Goal: Transaction & Acquisition: Purchase product/service

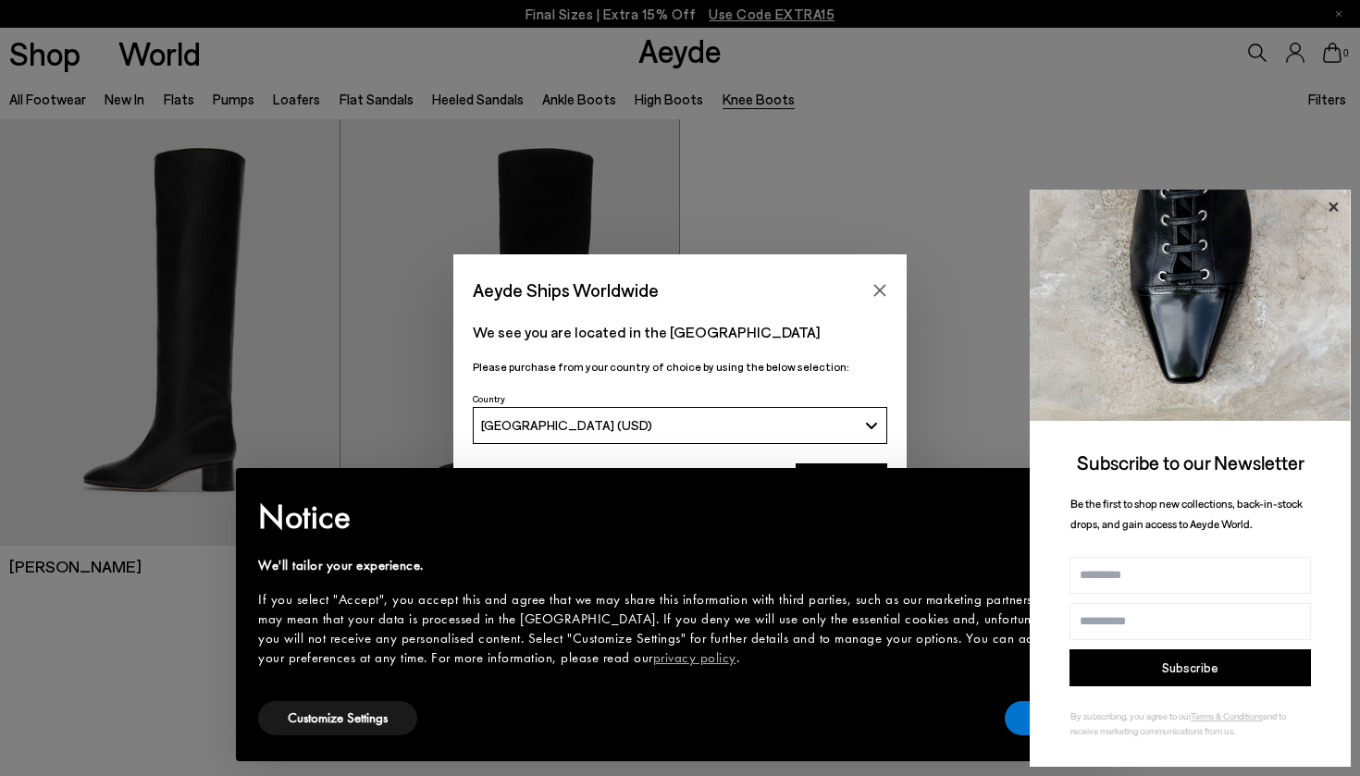
click at [1338, 208] on icon at bounding box center [1333, 207] width 24 height 24
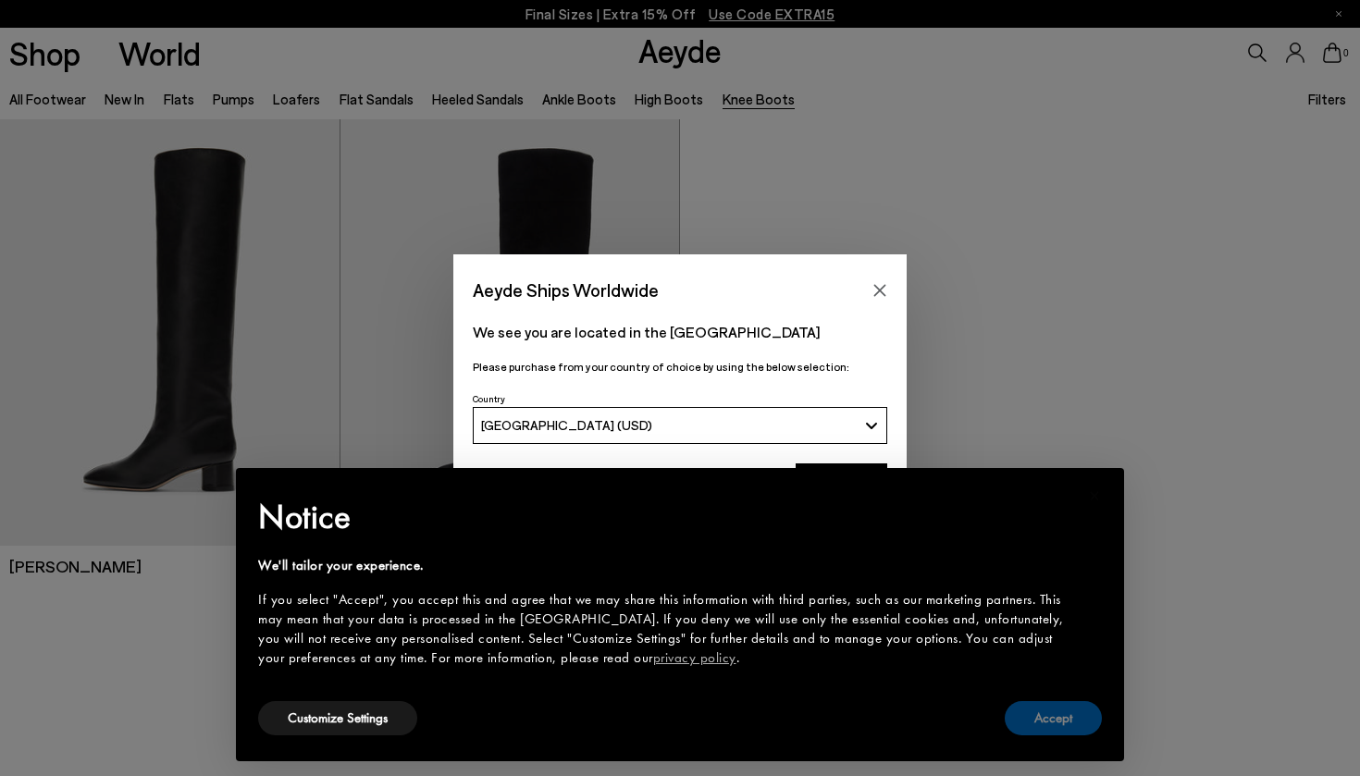
click at [1042, 719] on button "Accept" at bounding box center [1053, 718] width 97 height 34
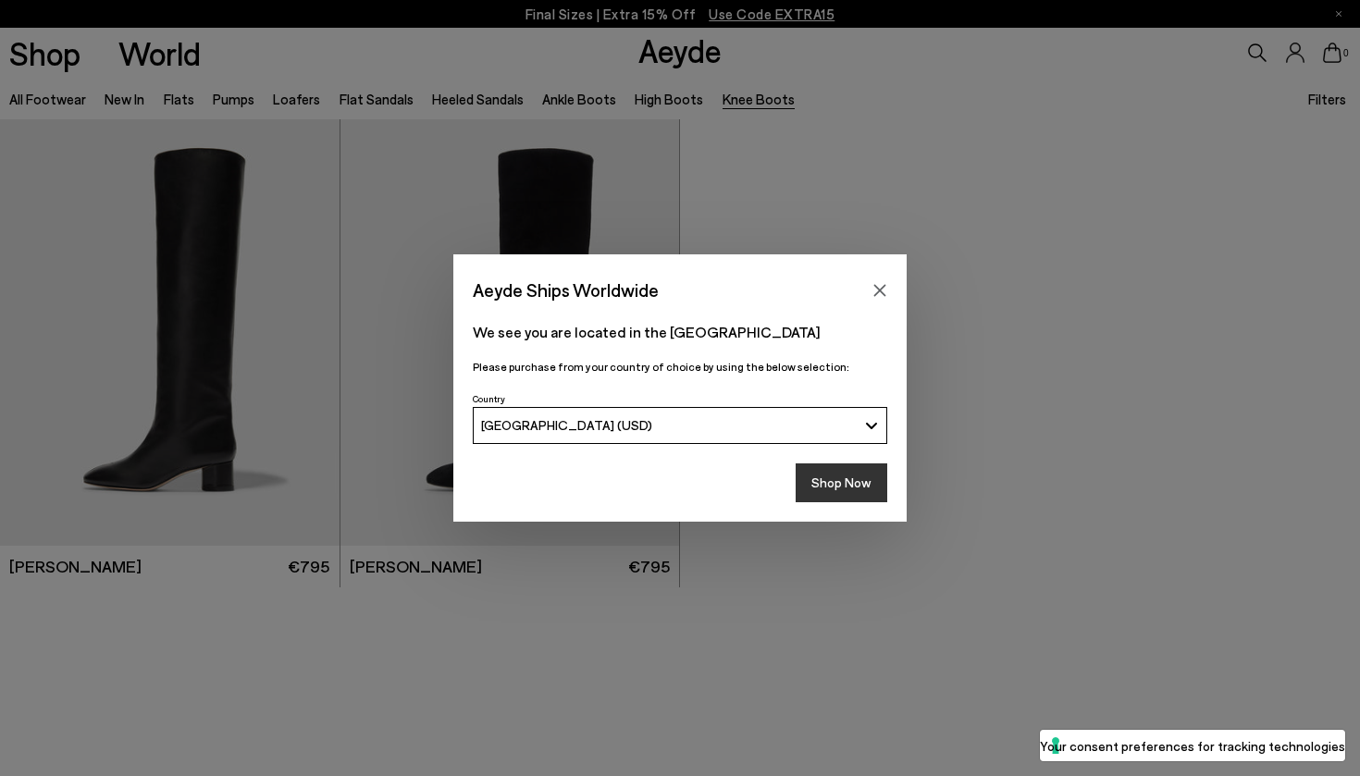
click at [855, 483] on button "Shop Now" at bounding box center [842, 482] width 92 height 39
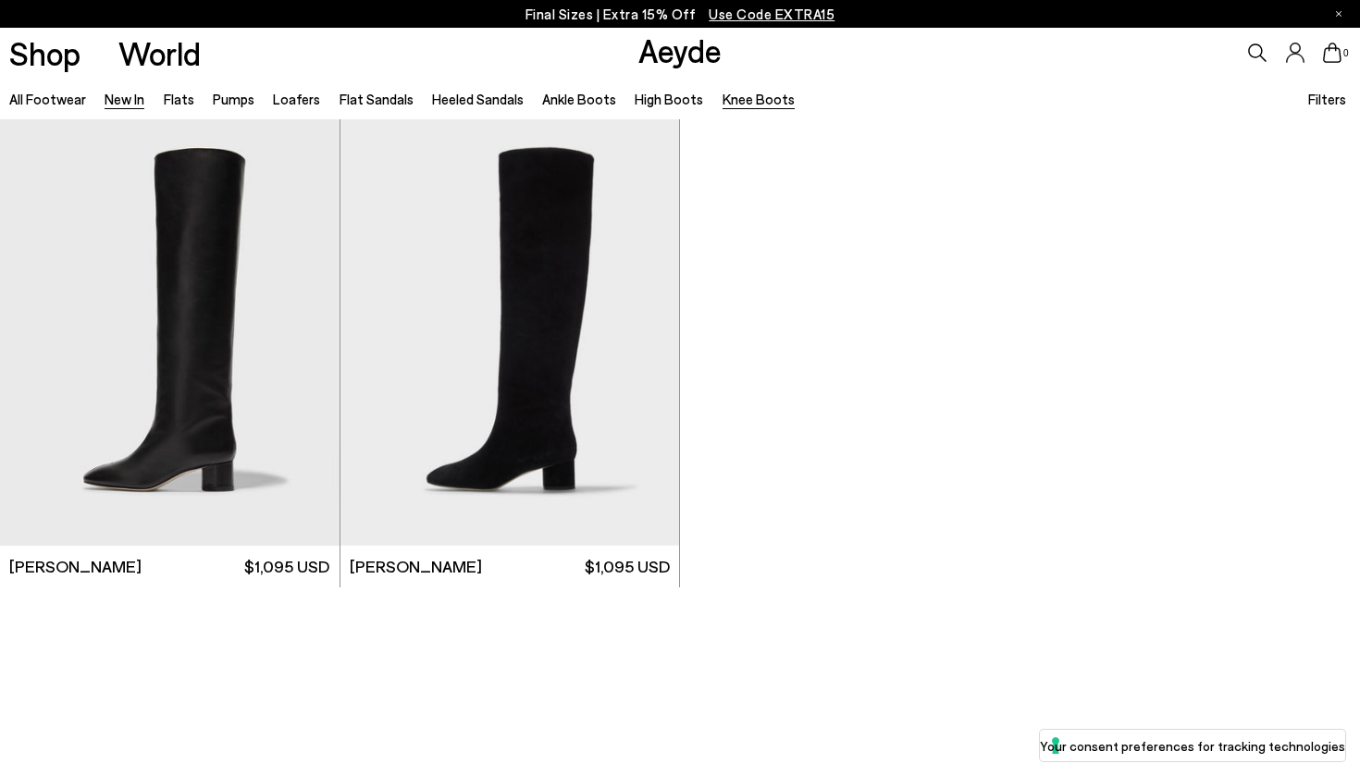
click at [130, 105] on link "New In" at bounding box center [125, 99] width 40 height 17
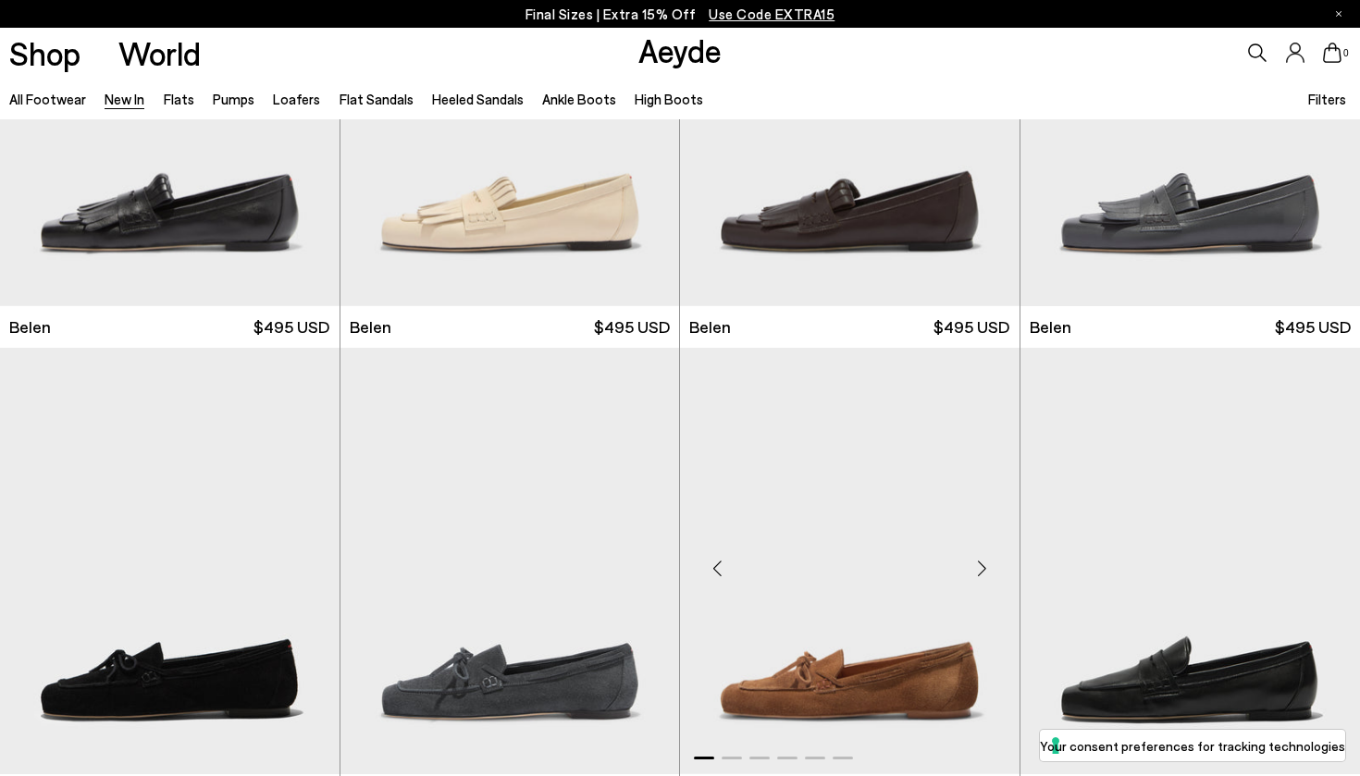
scroll to position [130, 0]
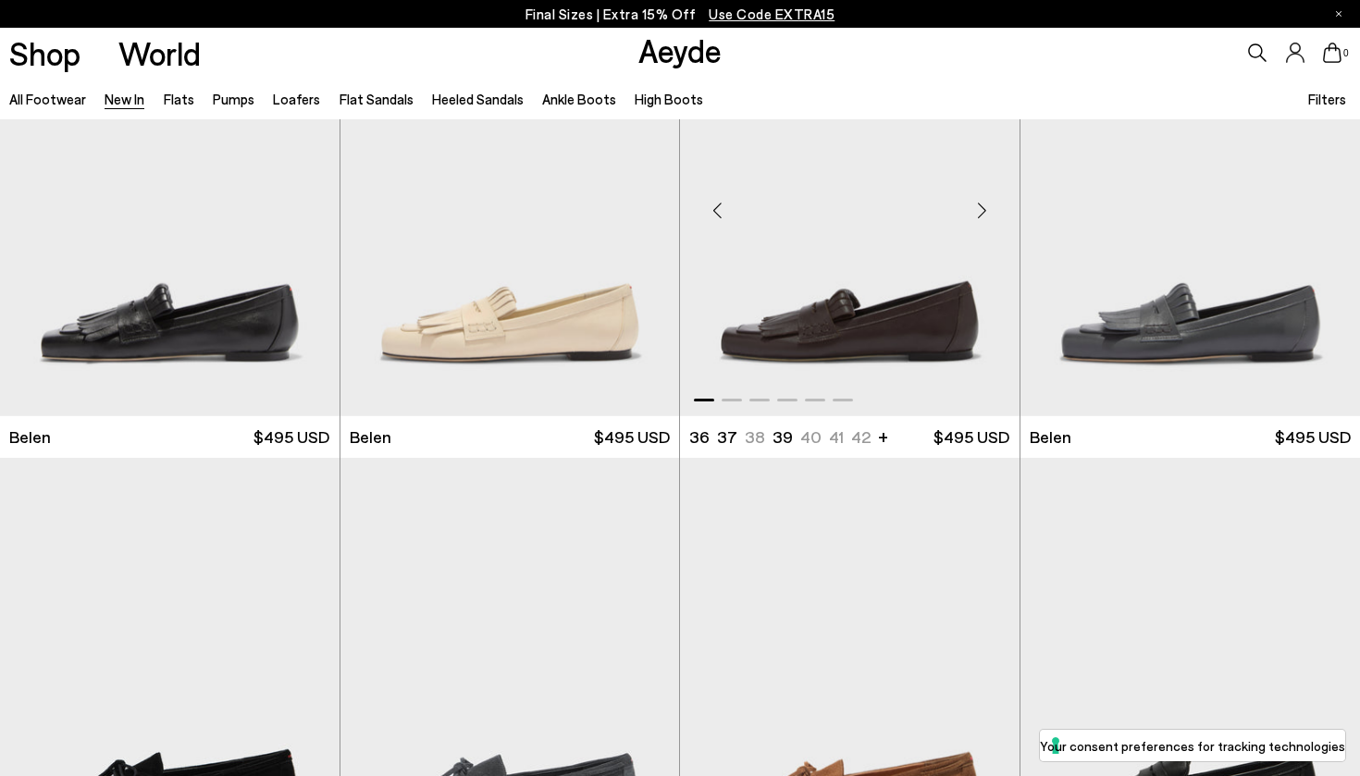
click at [882, 297] on img "1 / 6" at bounding box center [850, 203] width 340 height 426
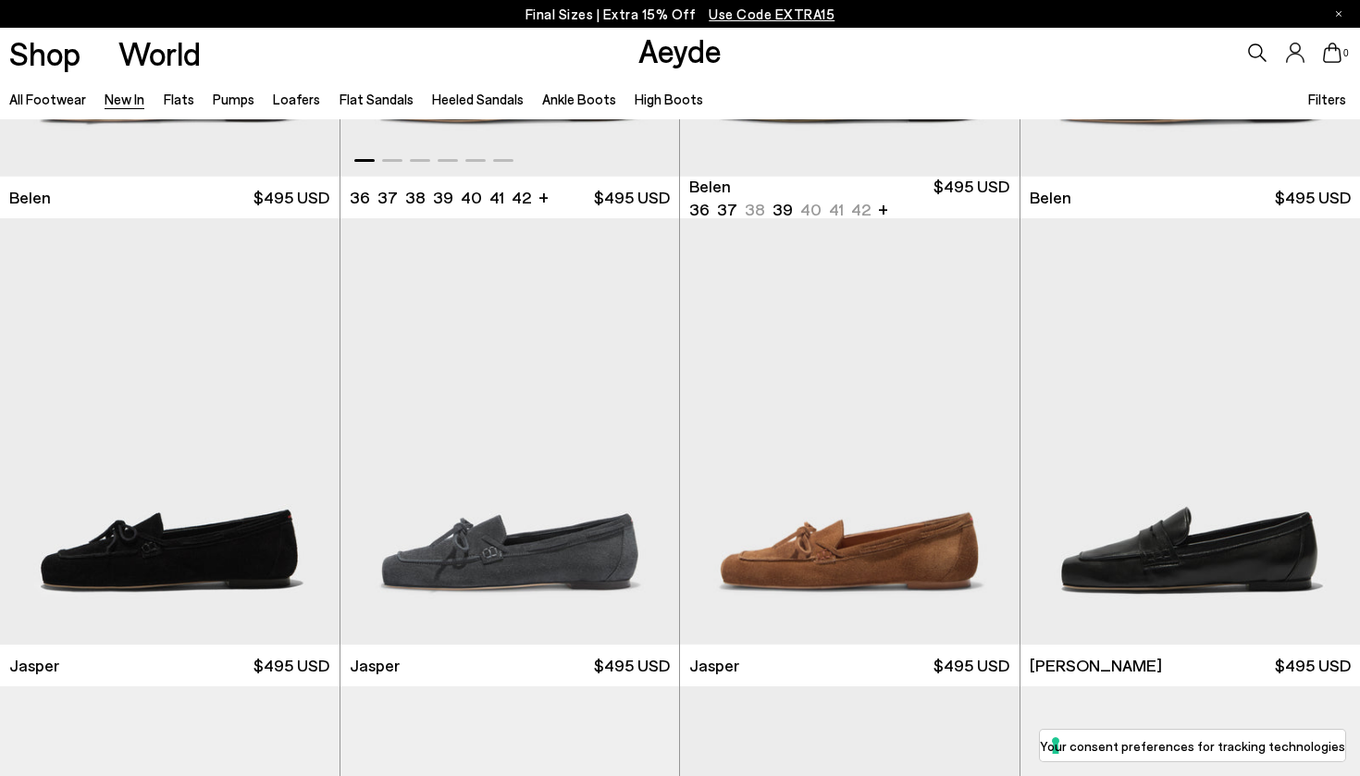
scroll to position [503, 0]
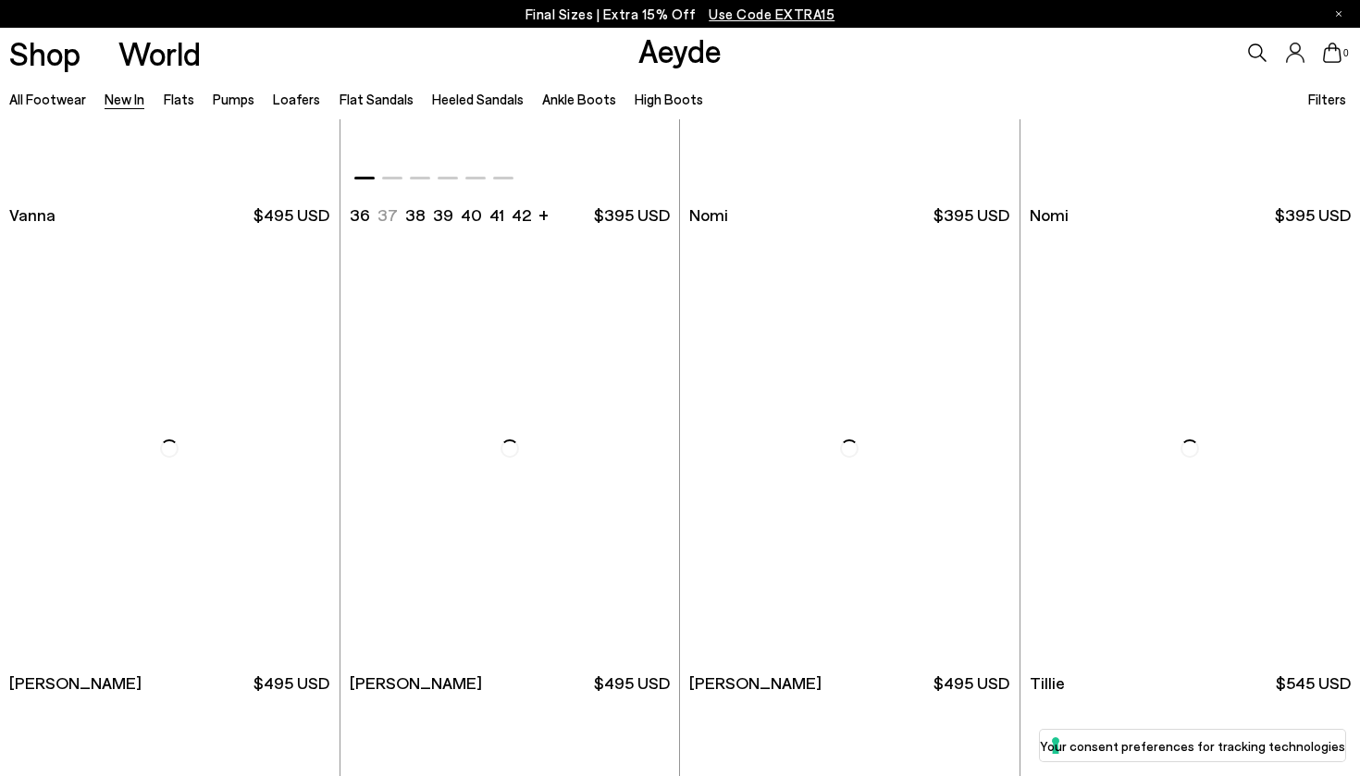
scroll to position [3386, 0]
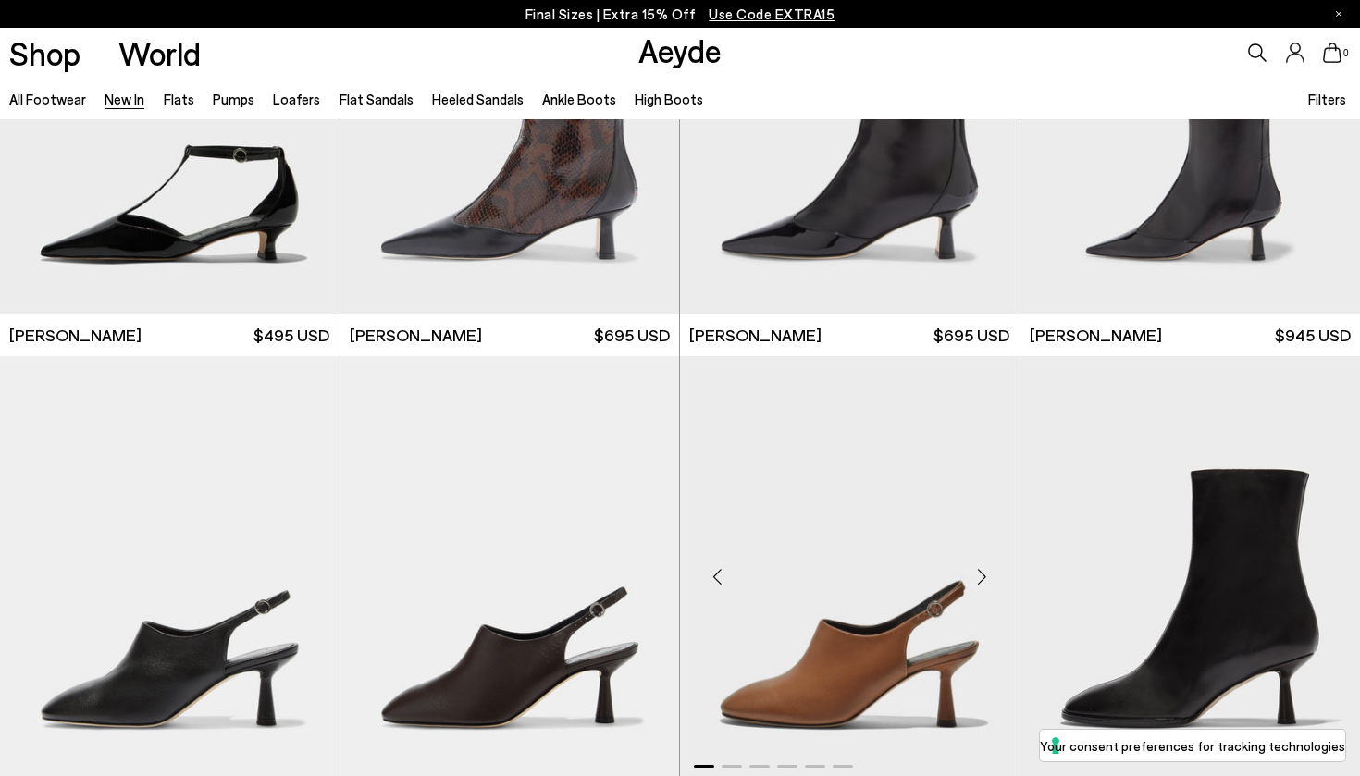
scroll to position [4662, 0]
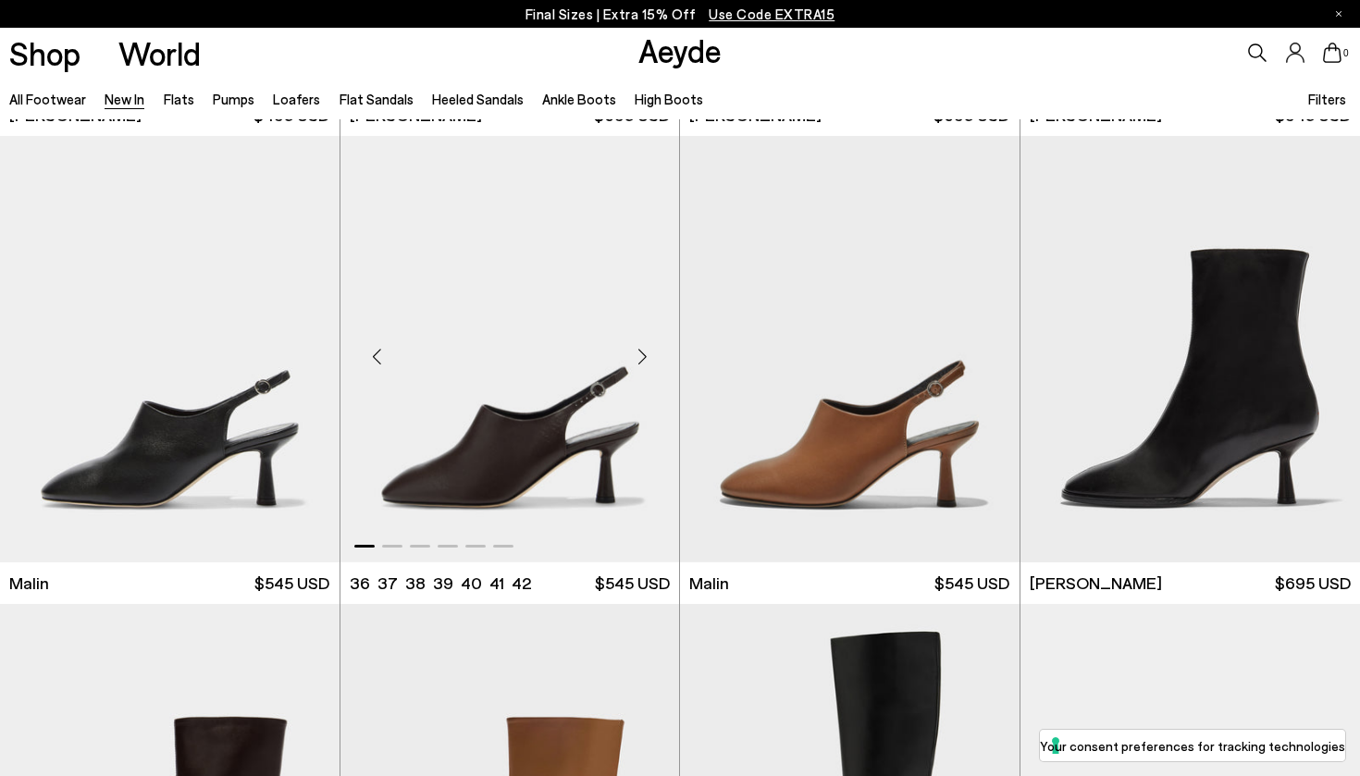
click at [624, 402] on img "1 / 6" at bounding box center [510, 349] width 340 height 426
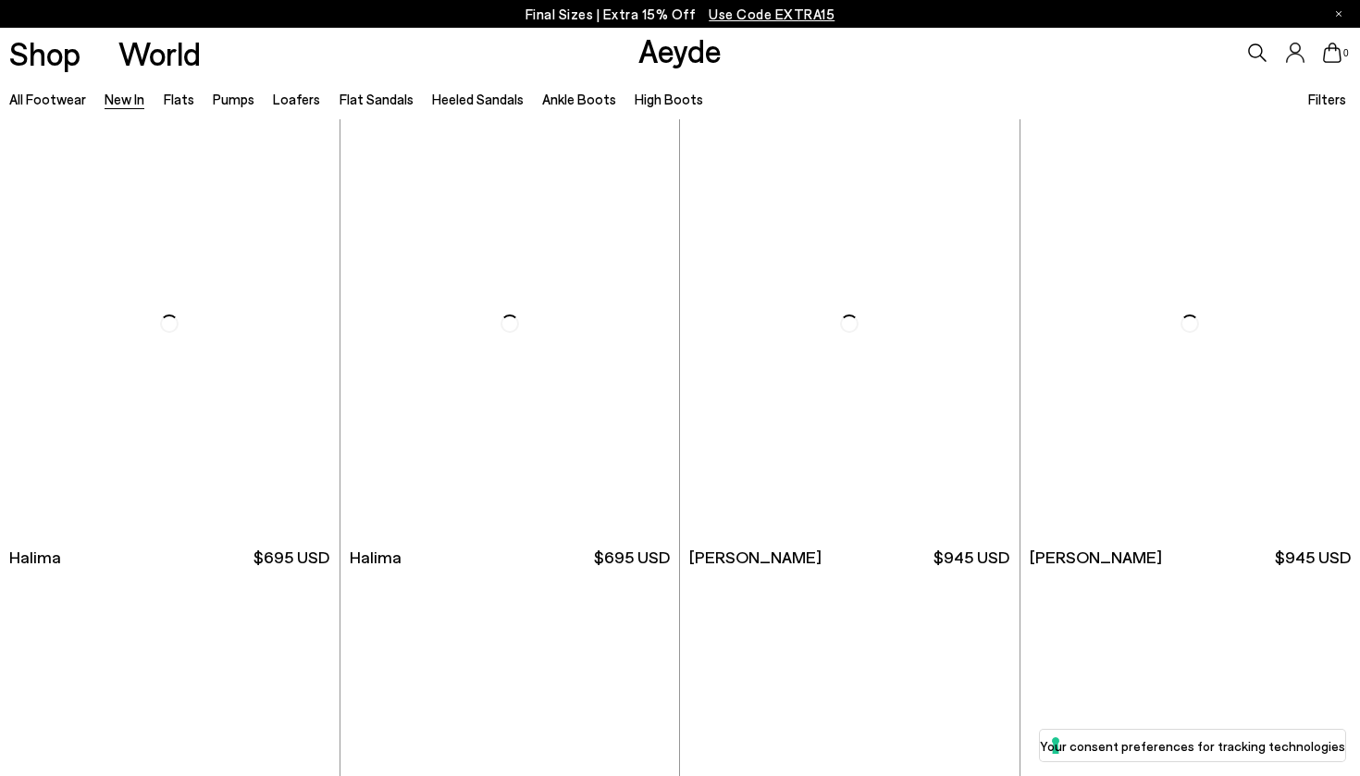
scroll to position [6140, 0]
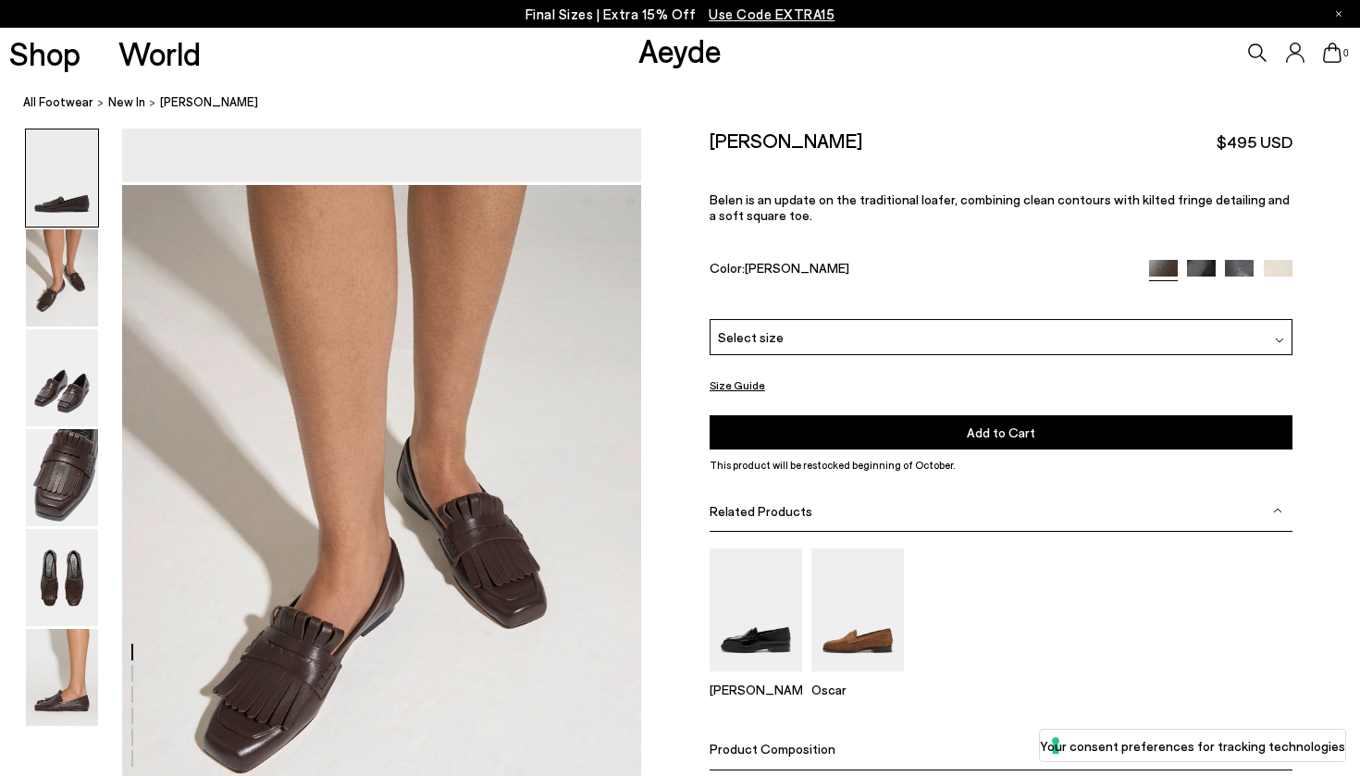
scroll to position [856, 0]
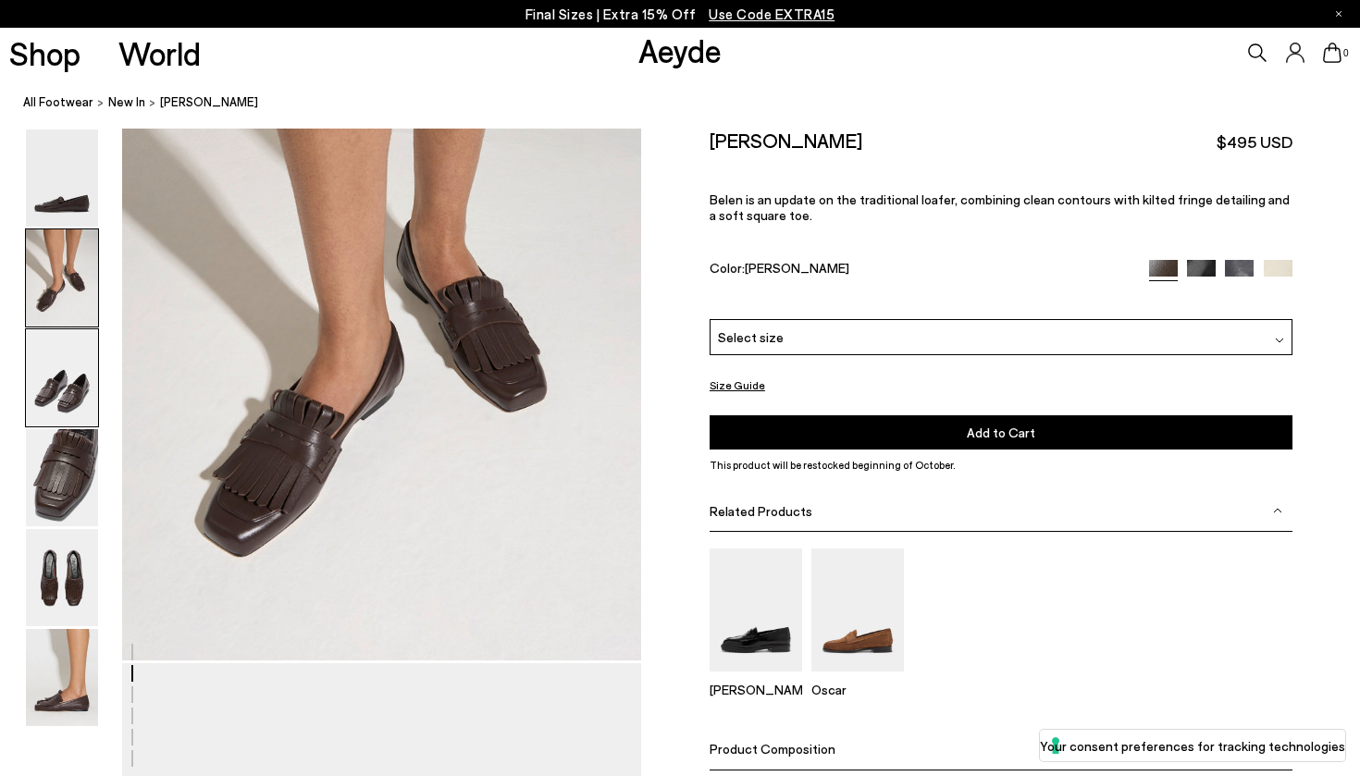
click at [57, 361] on img at bounding box center [62, 377] width 72 height 97
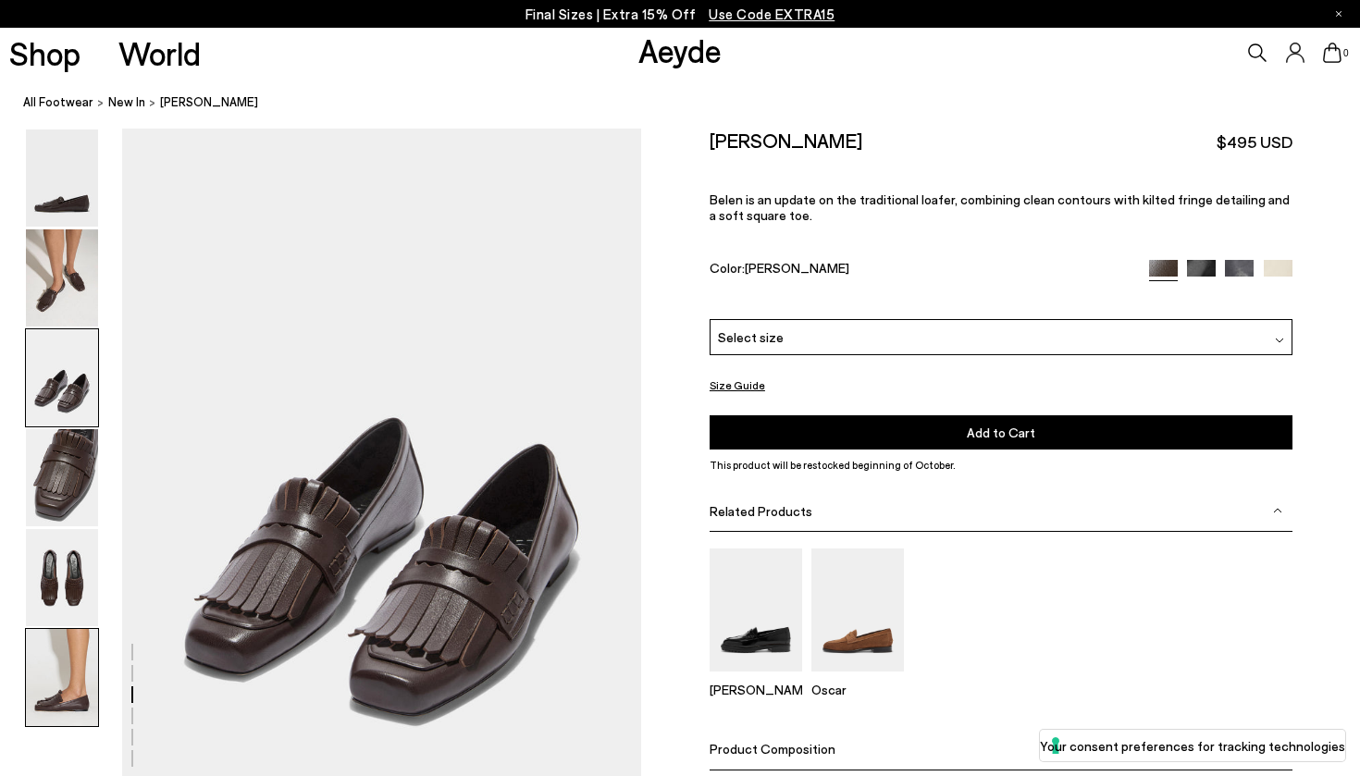
click at [68, 687] on img at bounding box center [62, 677] width 72 height 97
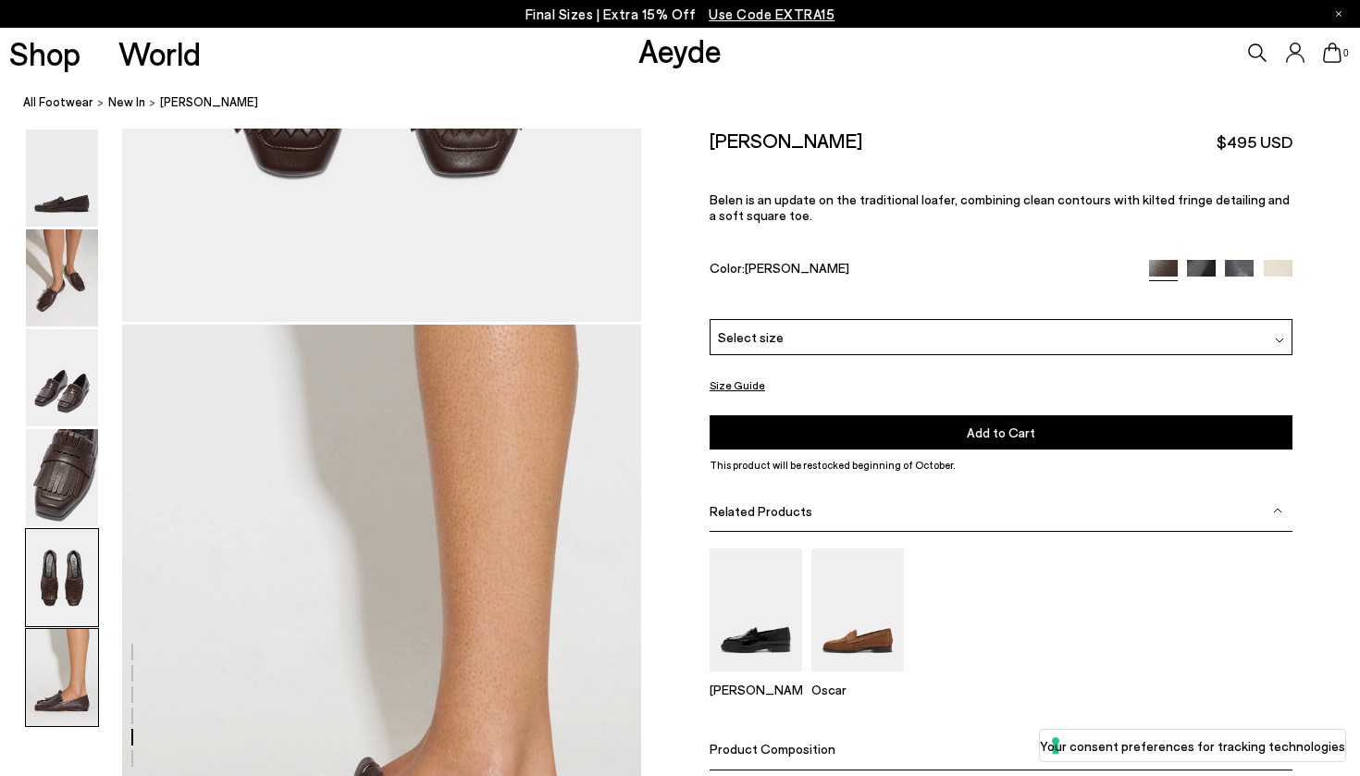
scroll to position [3604, 0]
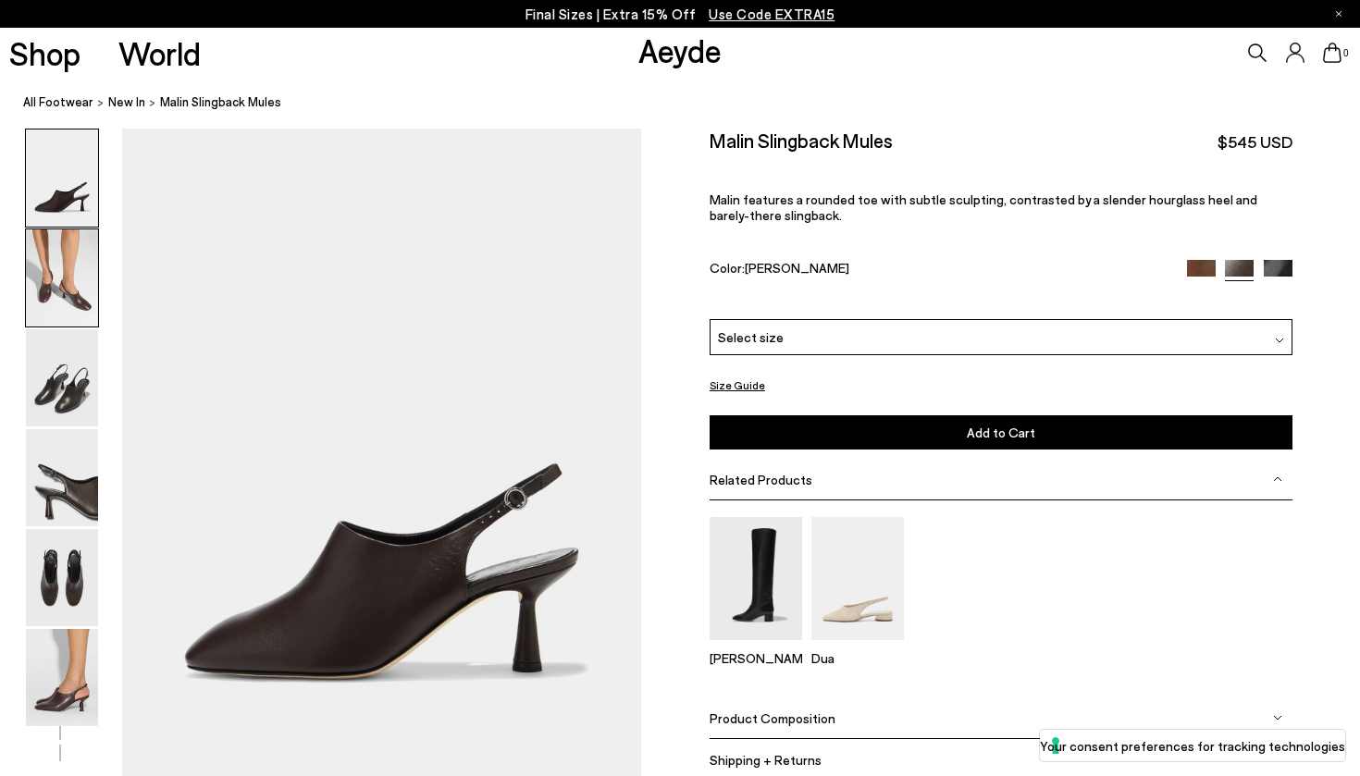
click at [69, 262] on img at bounding box center [62, 277] width 72 height 97
